Goal: Information Seeking & Learning: Learn about a topic

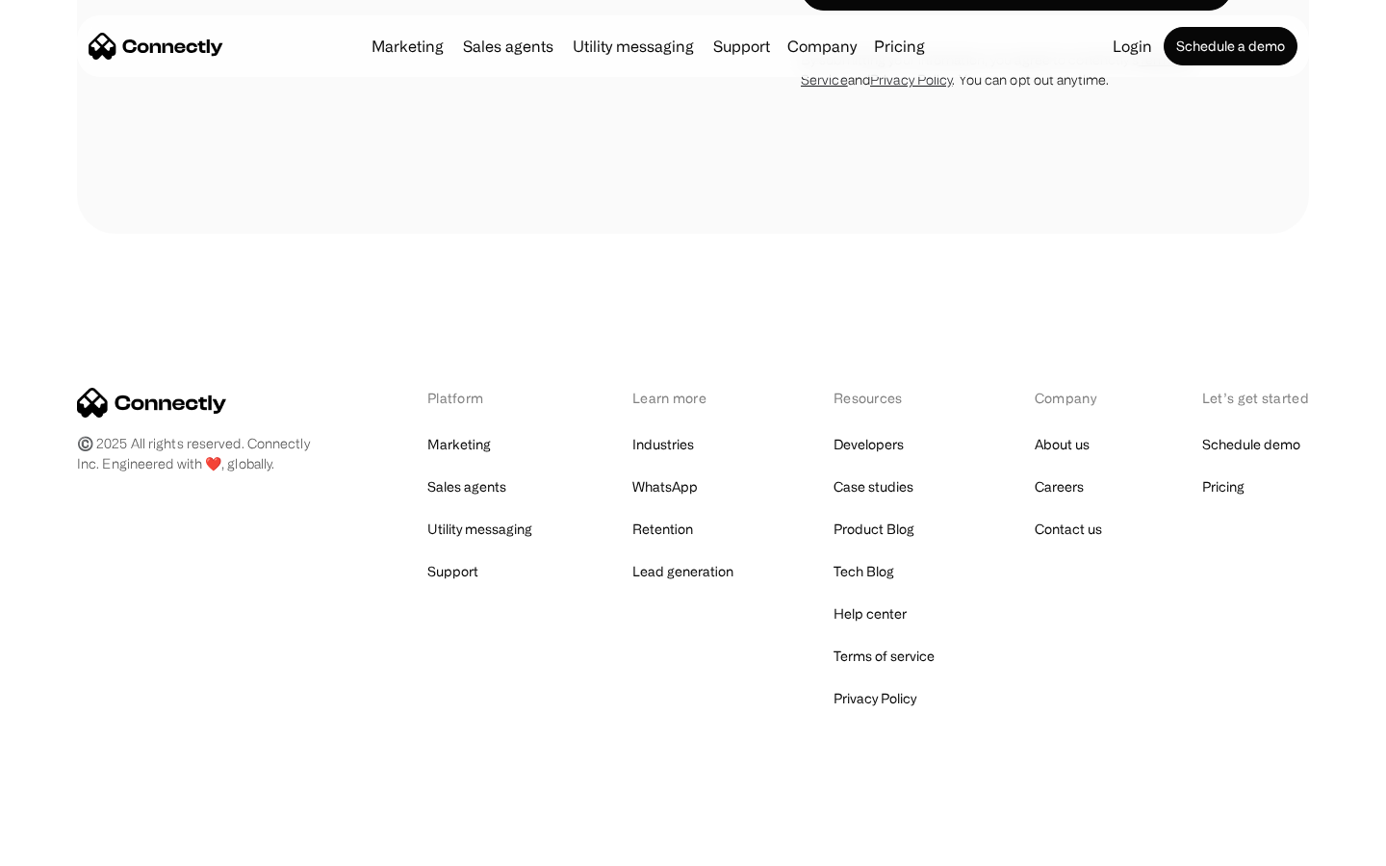
scroll to position [1772, 0]
